Goal: Navigation & Orientation: Understand site structure

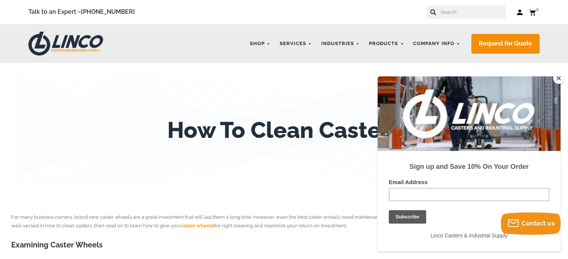
click at [555, 80] on button "Close" at bounding box center [558, 78] width 11 height 11
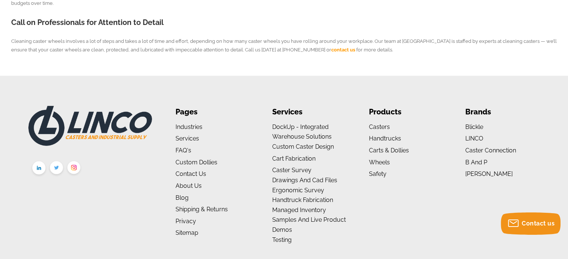
scroll to position [560, 0]
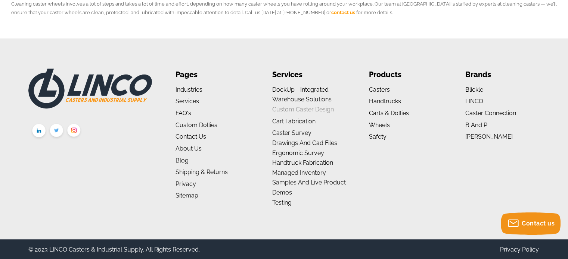
click at [316, 110] on link "Custom Caster Design" at bounding box center [303, 109] width 62 height 7
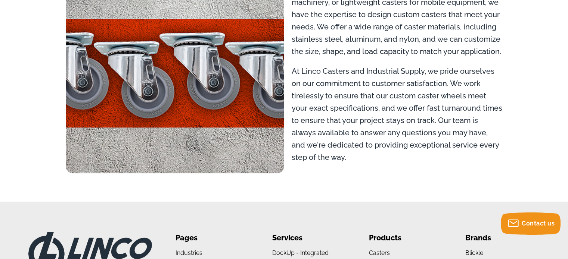
scroll to position [837, 0]
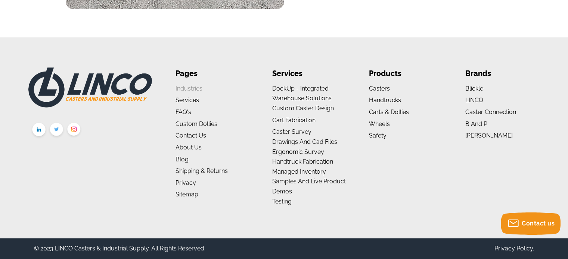
click at [194, 87] on link "Industries" at bounding box center [188, 88] width 27 height 7
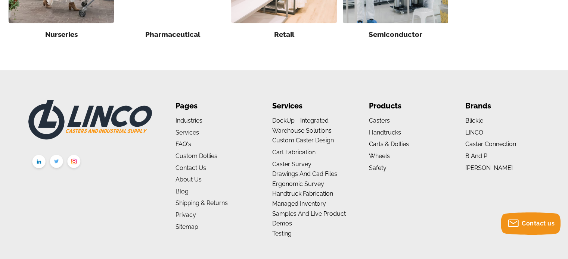
scroll to position [779, 0]
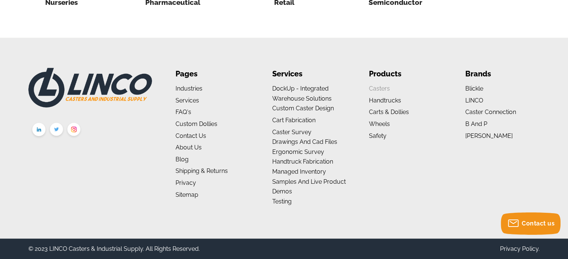
click at [381, 88] on link "Casters" at bounding box center [379, 88] width 21 height 7
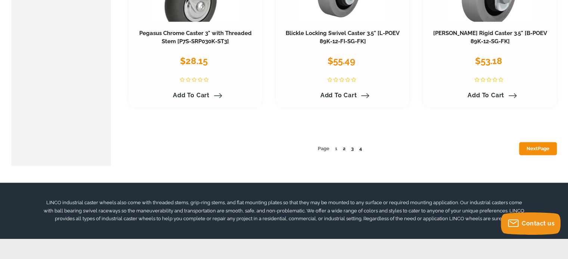
scroll to position [4069, 0]
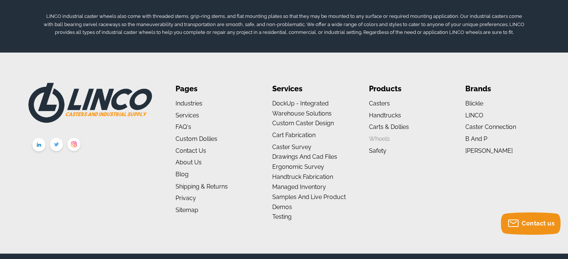
click at [383, 140] on link "Wheels" at bounding box center [379, 139] width 21 height 7
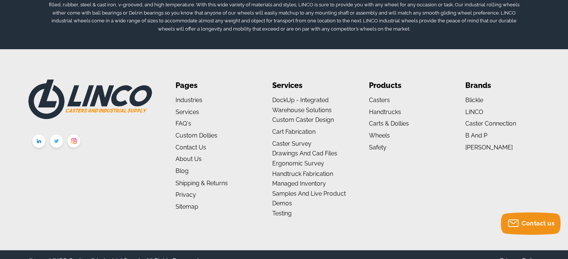
scroll to position [4086, 0]
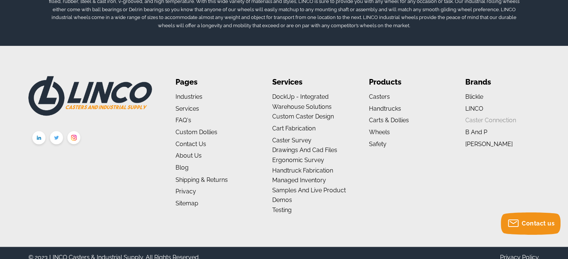
click at [507, 117] on link "Caster Connection" at bounding box center [490, 120] width 51 height 7
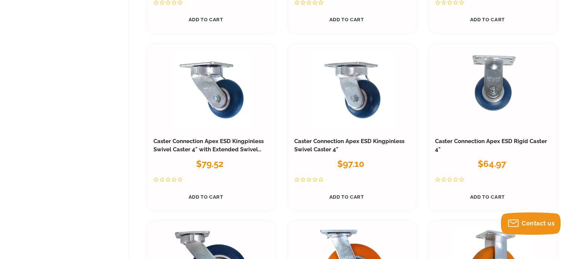
scroll to position [1493, 0]
